Goal: Task Accomplishment & Management: Manage account settings

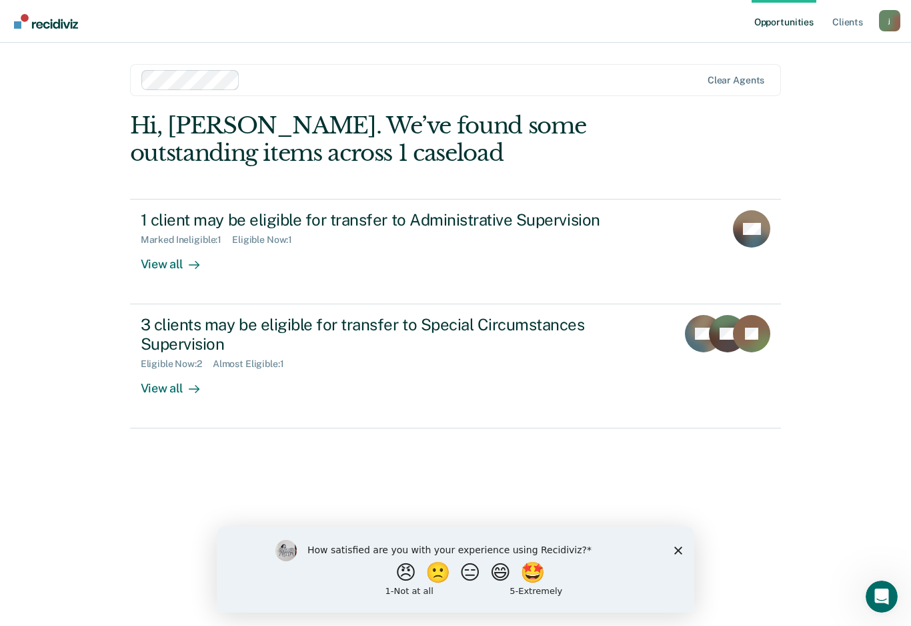
click at [172, 270] on link "1 client may be eligible for transfer to Administrative Supervision Marked Inel…" at bounding box center [456, 251] width 652 height 105
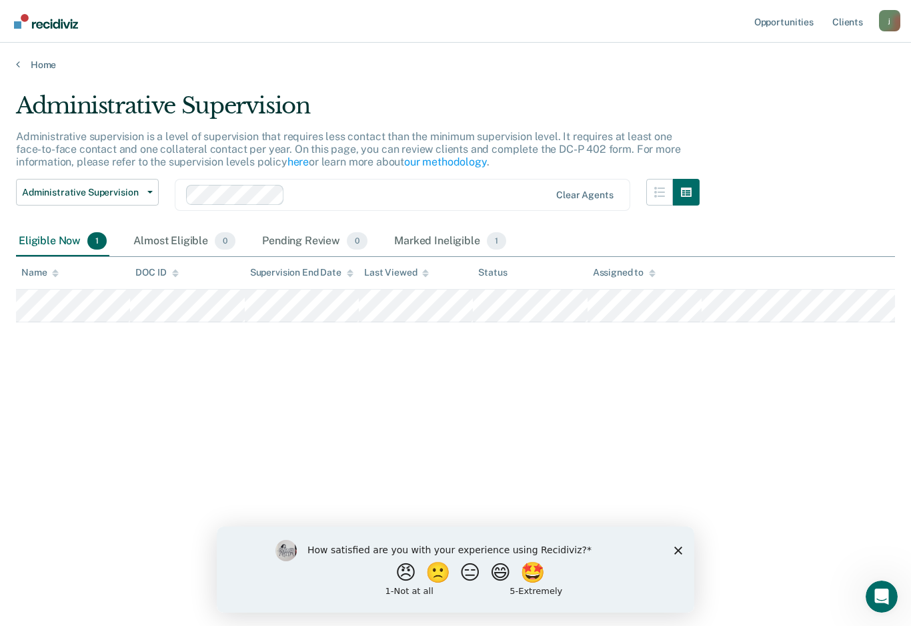
click at [456, 234] on div "Marked Ineligible 1" at bounding box center [450, 241] width 117 height 29
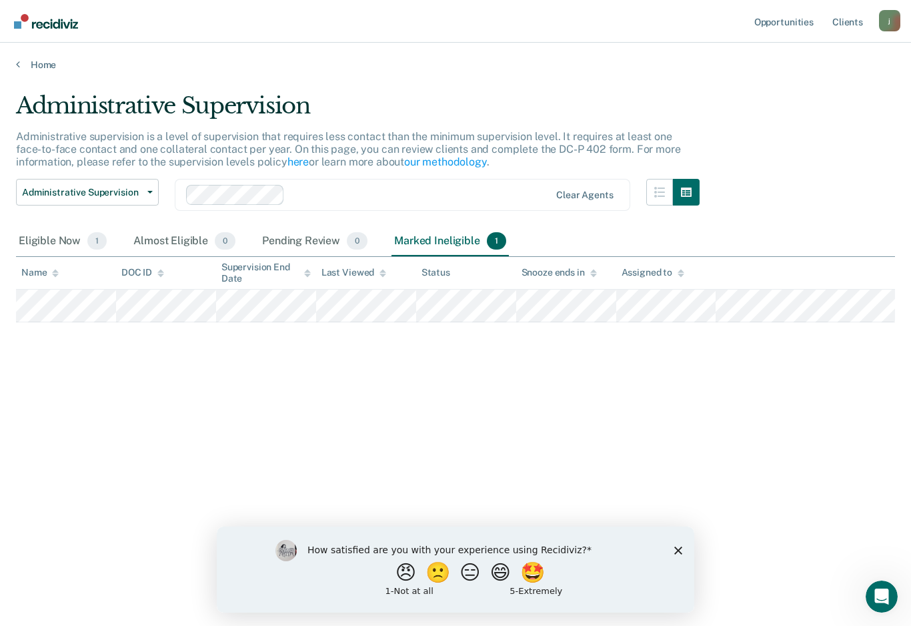
click at [72, 240] on div "Eligible Now 1" at bounding box center [62, 241] width 93 height 29
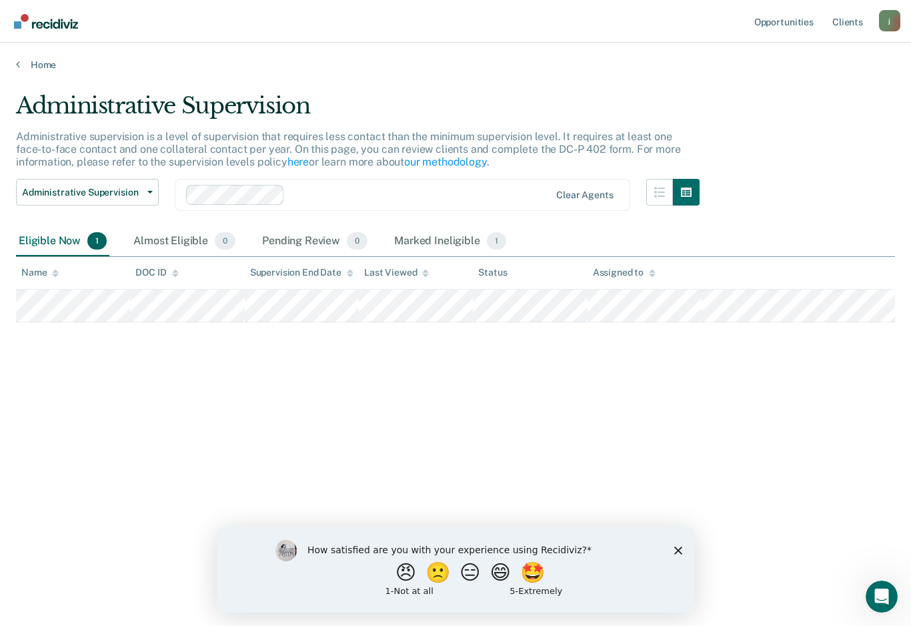
click at [679, 553] on icon "Close survey" at bounding box center [679, 550] width 8 height 8
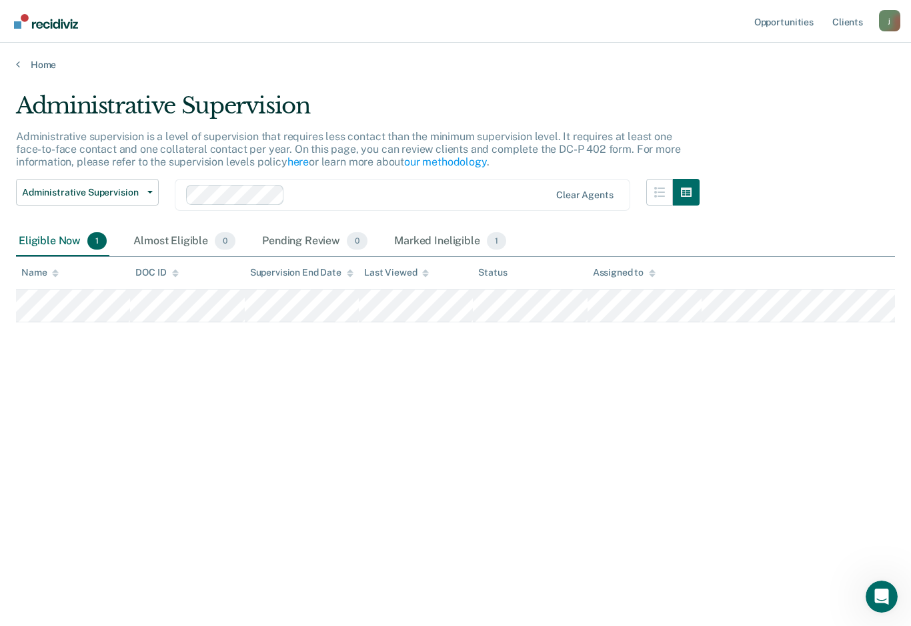
click at [767, 401] on div "Administrative Supervision Administrative supervision is a level of supervision…" at bounding box center [455, 309] width 879 height 434
click at [137, 187] on span "Administrative Supervision" at bounding box center [82, 192] width 120 height 11
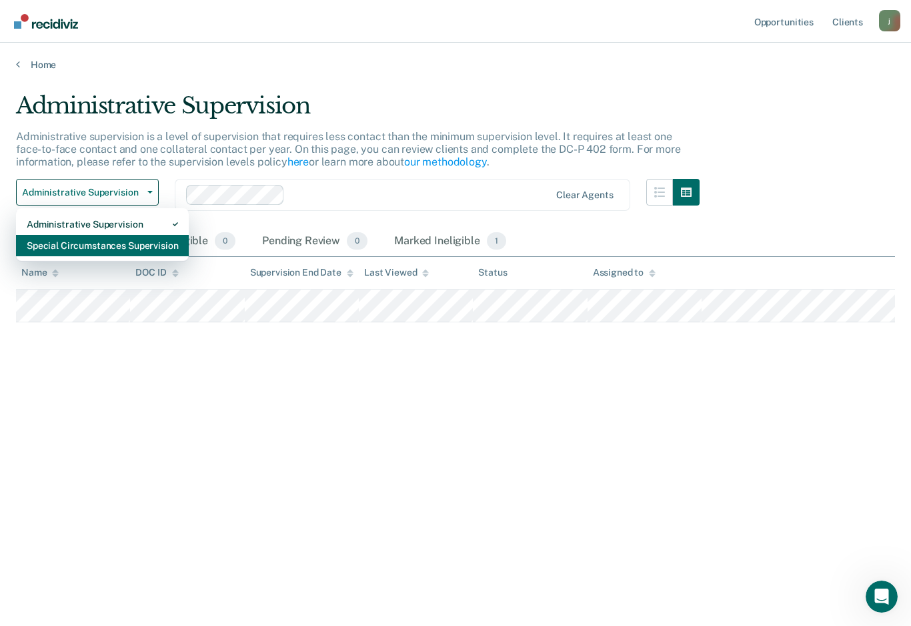
click at [144, 242] on div "Special Circumstances Supervision" at bounding box center [102, 245] width 151 height 21
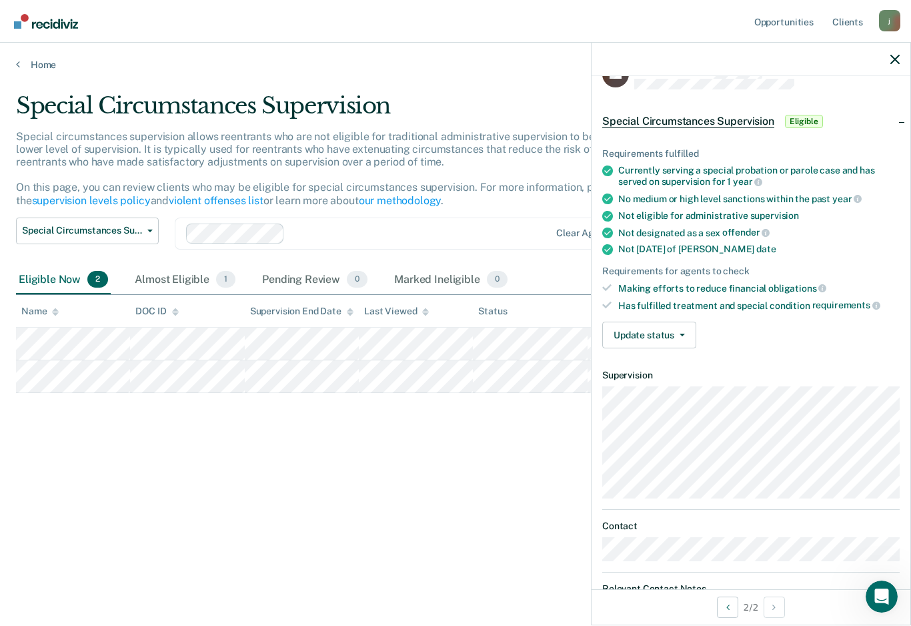
scroll to position [34, 0]
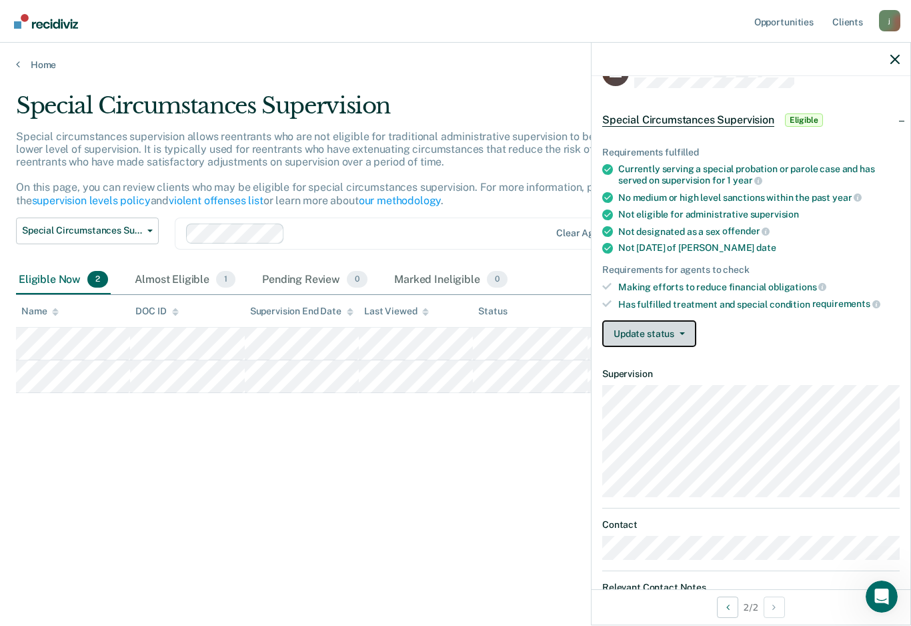
click at [673, 324] on button "Update status" at bounding box center [649, 333] width 94 height 27
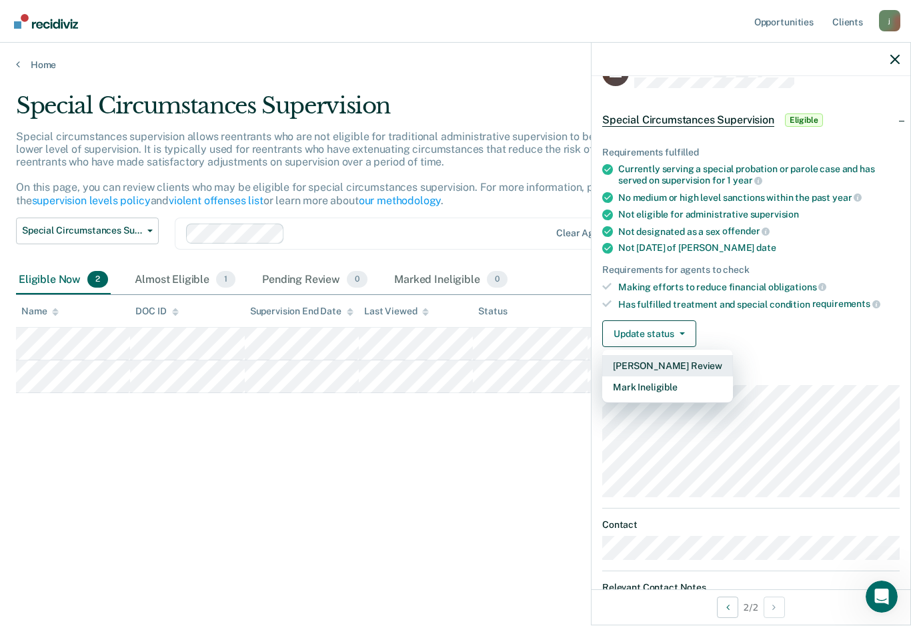
click at [719, 360] on button "[PERSON_NAME] Review" at bounding box center [667, 365] width 131 height 21
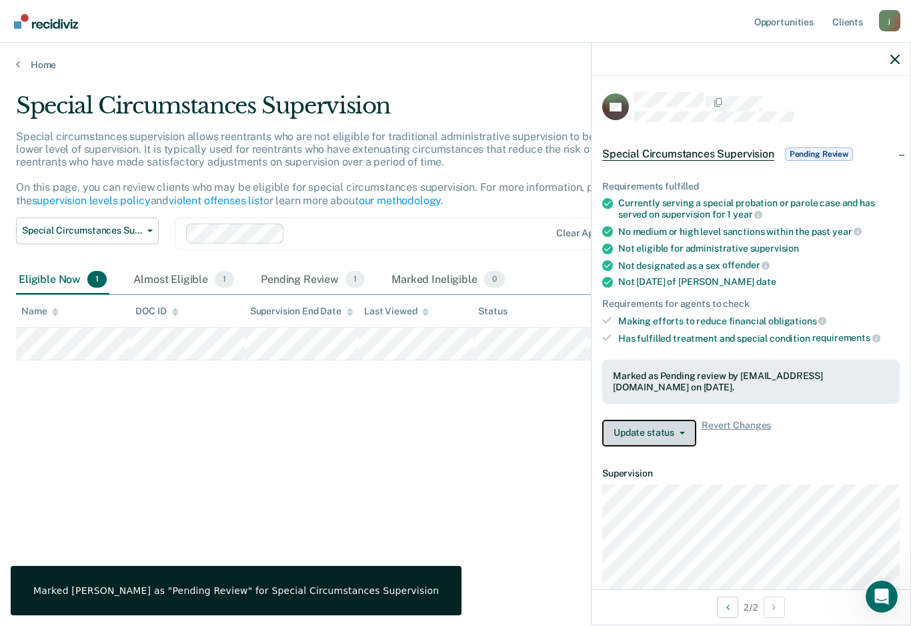
scroll to position [0, 0]
click at [903, 156] on div "Special Circumstances Supervision Pending Review" at bounding box center [751, 154] width 319 height 43
